Goal: Task Accomplishment & Management: Complete application form

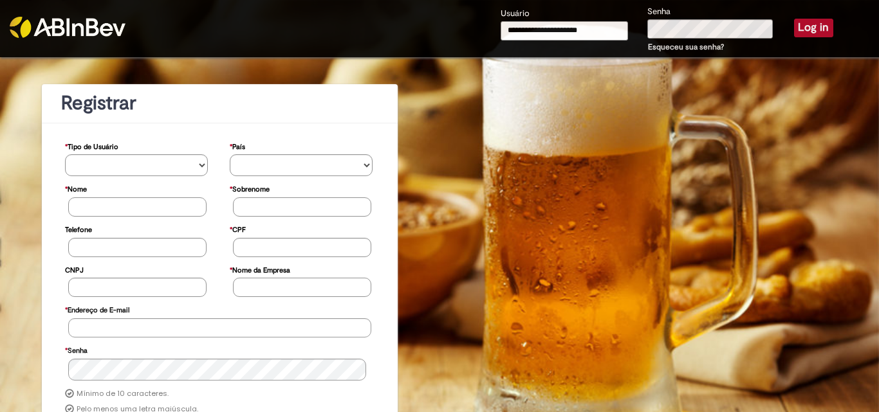
type input "**********"
click at [807, 30] on button "Log in" at bounding box center [813, 28] width 39 height 18
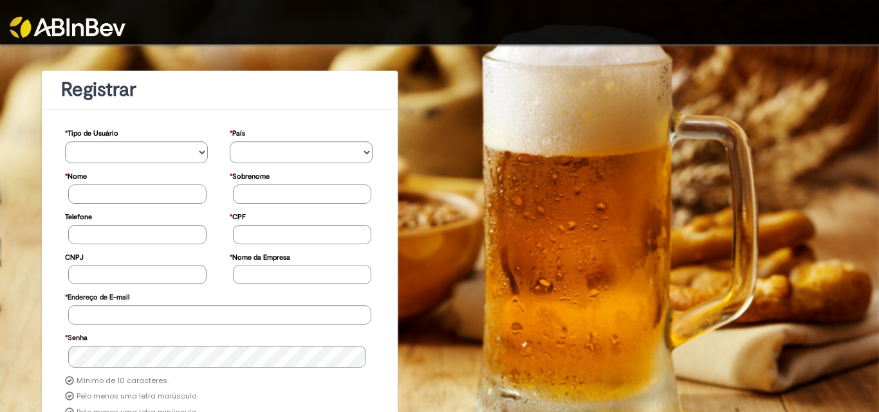
click at [483, 301] on div "**********" at bounding box center [439, 312] width 879 height 537
